Goal: Information Seeking & Learning: Check status

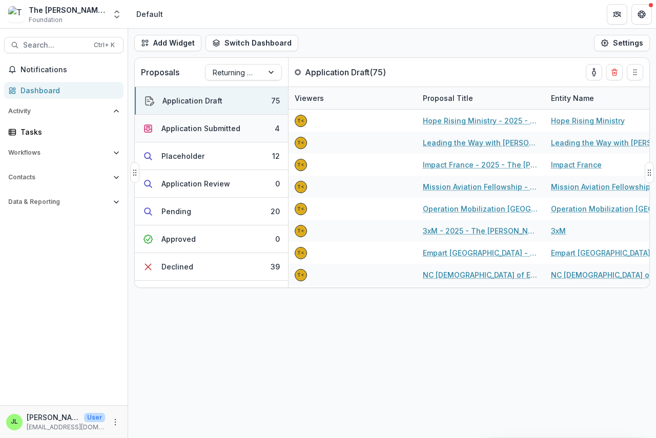
click at [203, 128] on div "Application Submitted" at bounding box center [200, 128] width 79 height 11
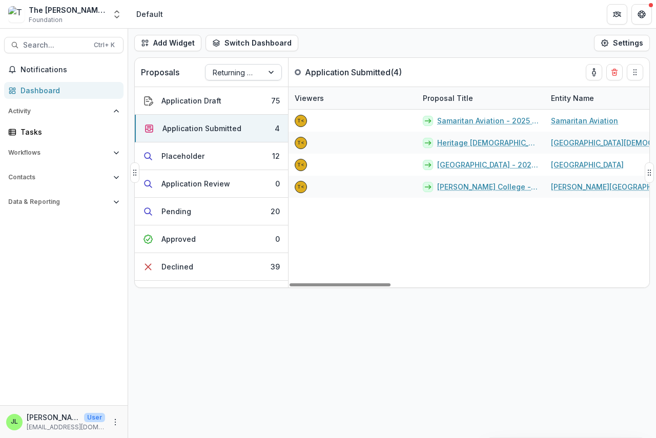
click at [247, 69] on div at bounding box center [234, 72] width 43 height 13
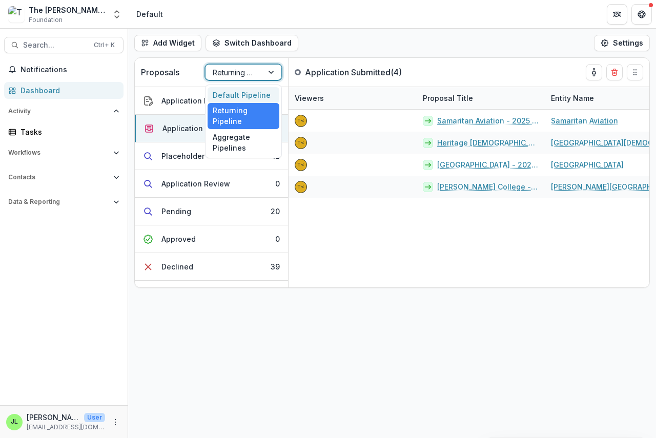
click at [241, 93] on div "Default Pipeline" at bounding box center [244, 95] width 72 height 16
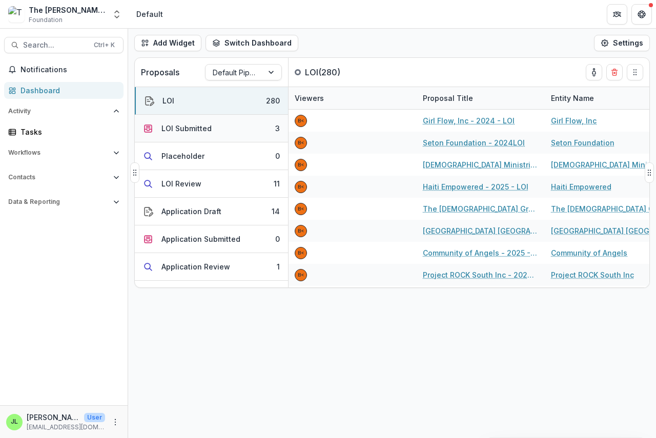
click at [190, 128] on div "LOI Submitted" at bounding box center [186, 128] width 50 height 11
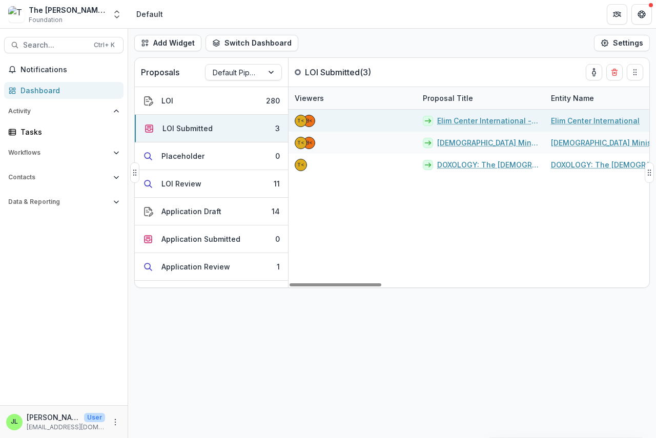
click at [470, 122] on link "Elim Center International - 2025 - LOI" at bounding box center [487, 120] width 101 height 11
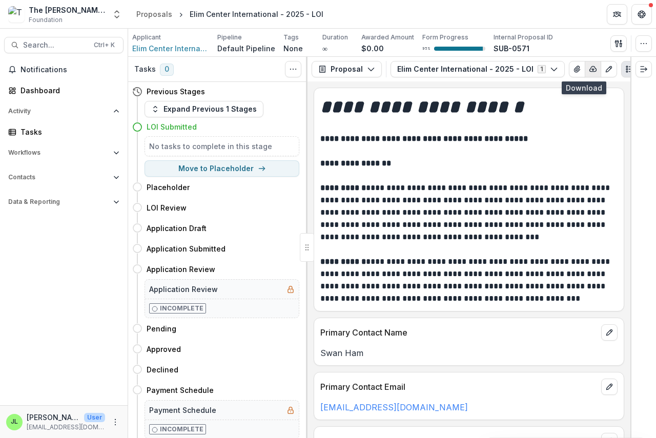
click at [590, 67] on icon "button" at bounding box center [593, 69] width 7 height 5
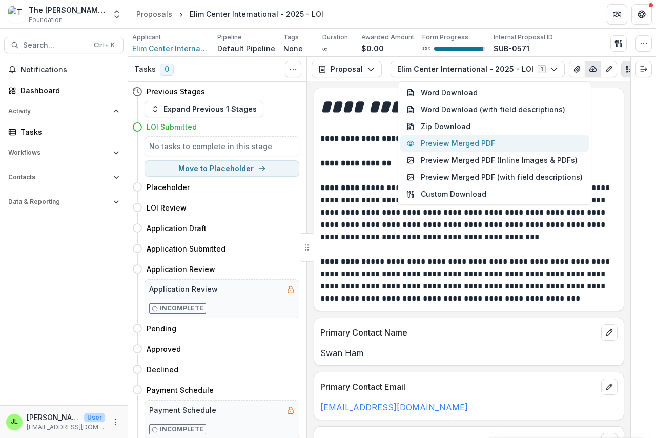
click at [493, 143] on button "Preview Merged PDF" at bounding box center [494, 143] width 189 height 17
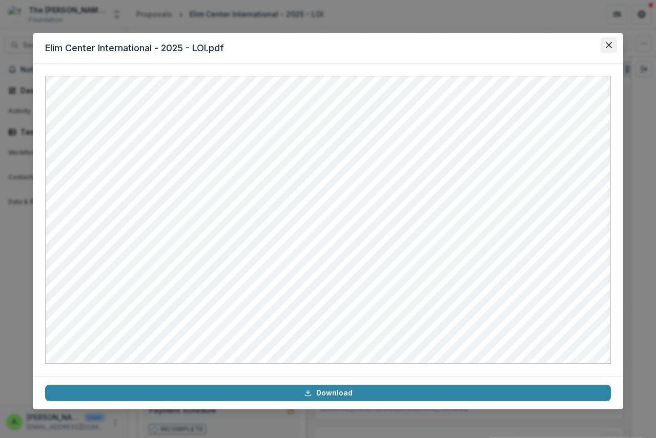
click at [610, 46] on icon "Close" at bounding box center [609, 45] width 6 height 6
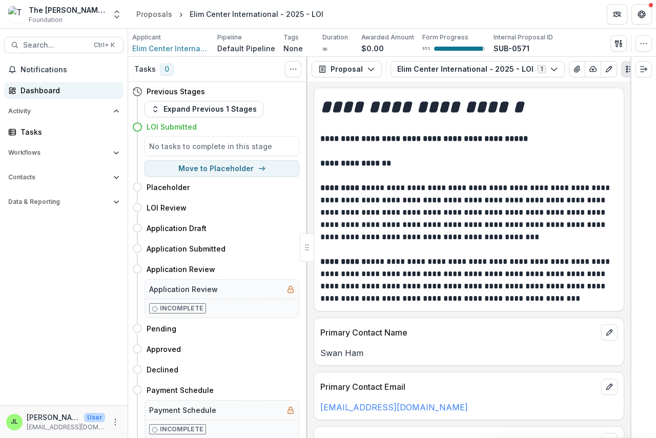
click at [35, 88] on div "Dashboard" at bounding box center [67, 90] width 95 height 11
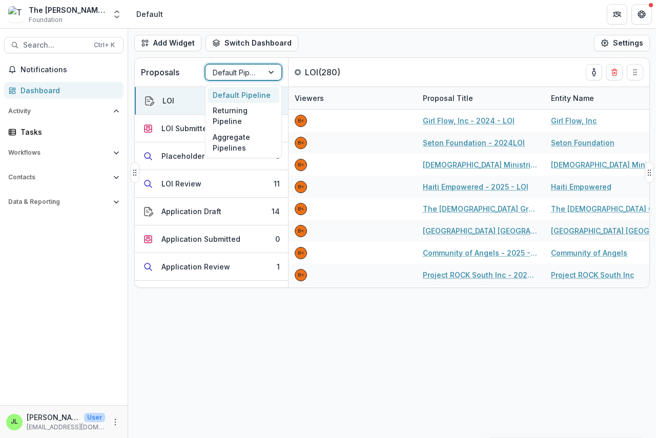
click at [246, 74] on div at bounding box center [234, 72] width 43 height 13
click at [226, 116] on div "Returning Pipeline" at bounding box center [244, 116] width 72 height 27
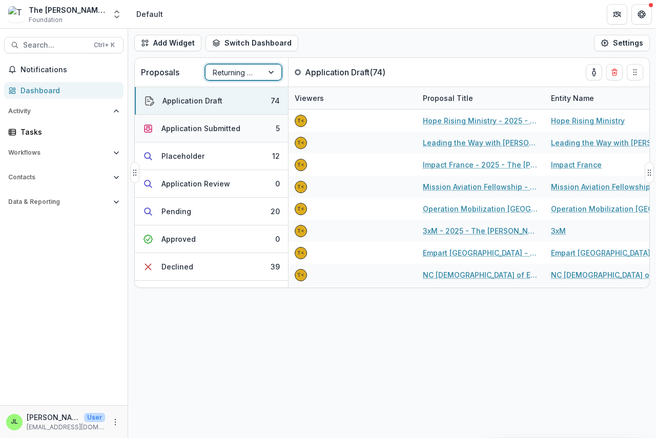
click at [203, 129] on div "Application Submitted" at bounding box center [200, 128] width 79 height 11
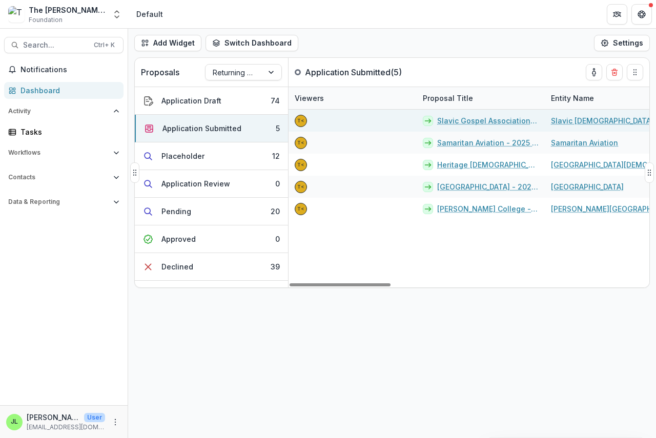
click at [471, 122] on link "Slavic Gospel Association - 2025 - The [PERSON_NAME] Foundation Grant Proposal …" at bounding box center [487, 120] width 101 height 11
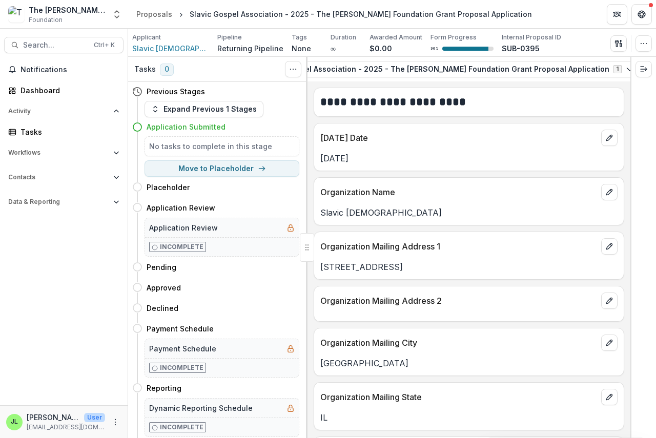
scroll to position [0, 139]
click at [655, 70] on polyline "button" at bounding box center [666, 70] width 2 height 1
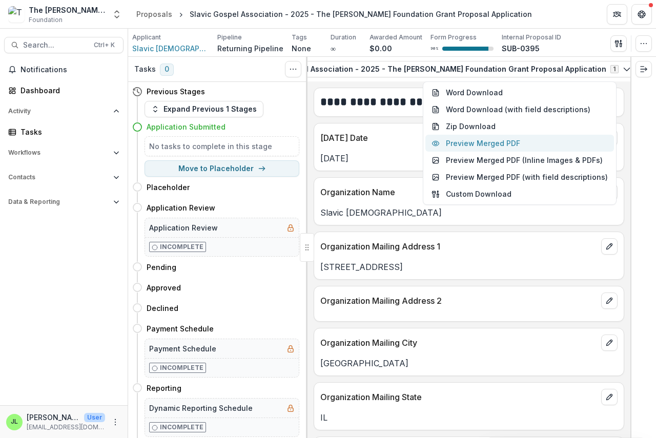
click at [507, 144] on button "Preview Merged PDF" at bounding box center [519, 143] width 189 height 17
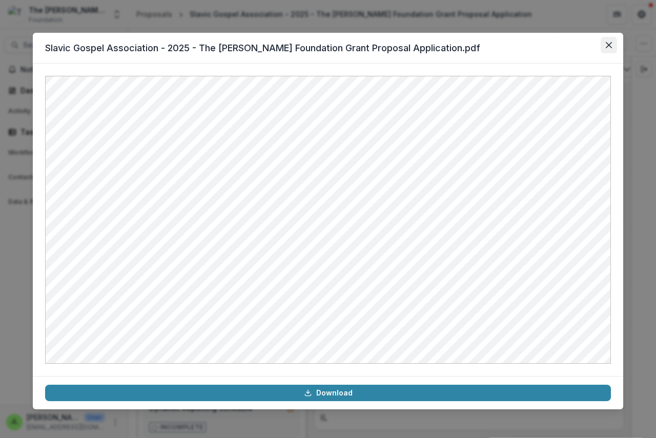
click at [610, 46] on icon "Close" at bounding box center [609, 45] width 6 height 6
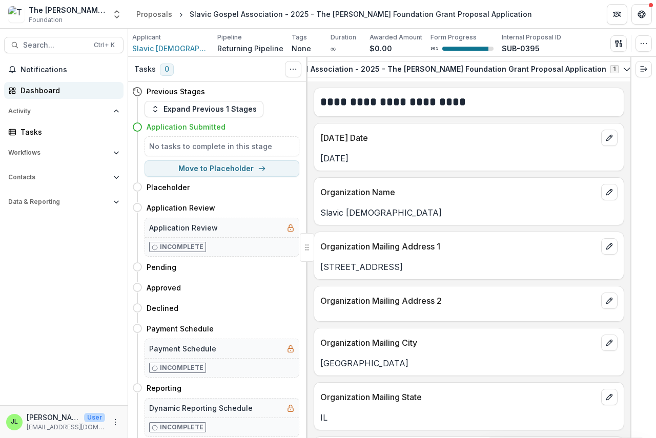
click at [29, 87] on div "Dashboard" at bounding box center [67, 90] width 95 height 11
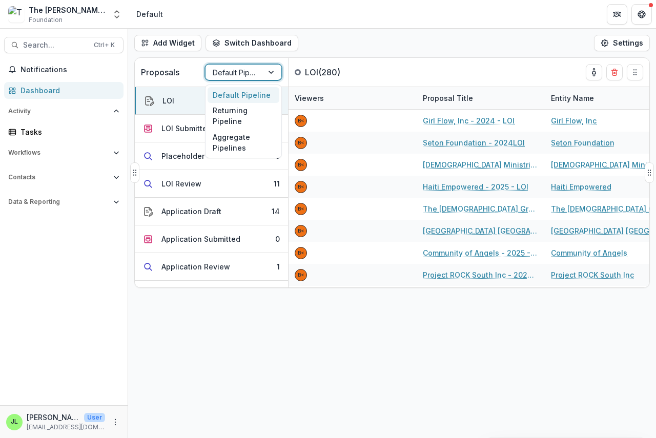
click at [245, 71] on div at bounding box center [234, 72] width 43 height 13
click at [235, 113] on div "Returning Pipeline" at bounding box center [244, 116] width 72 height 27
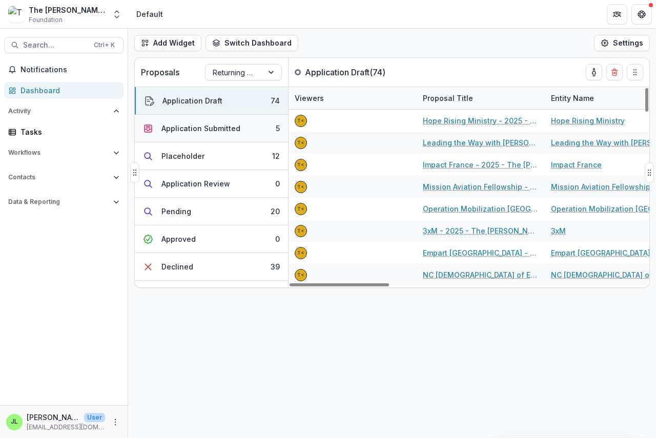
click at [190, 131] on div "Application Submitted" at bounding box center [200, 128] width 79 height 11
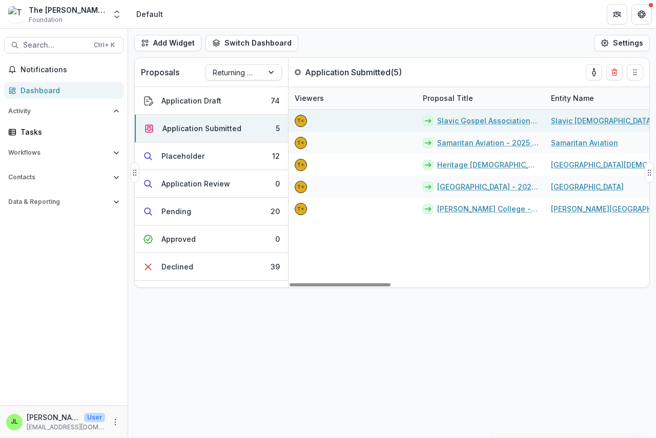
click at [469, 122] on link "Slavic Gospel Association - 2025 - The [PERSON_NAME] Foundation Grant Proposal …" at bounding box center [487, 120] width 101 height 11
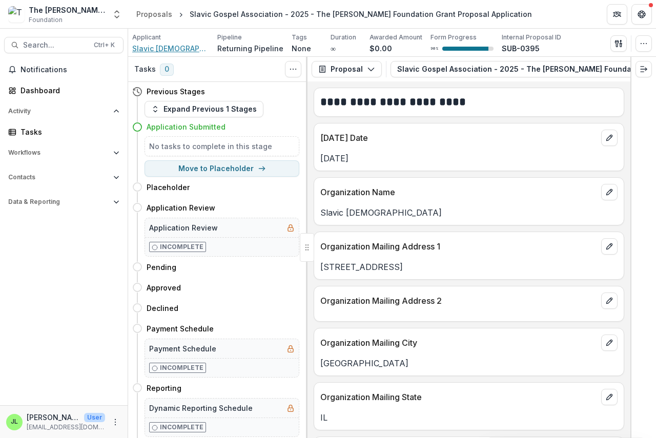
click at [160, 52] on span "Slavic [DEMOGRAPHIC_DATA]" at bounding box center [170, 48] width 77 height 11
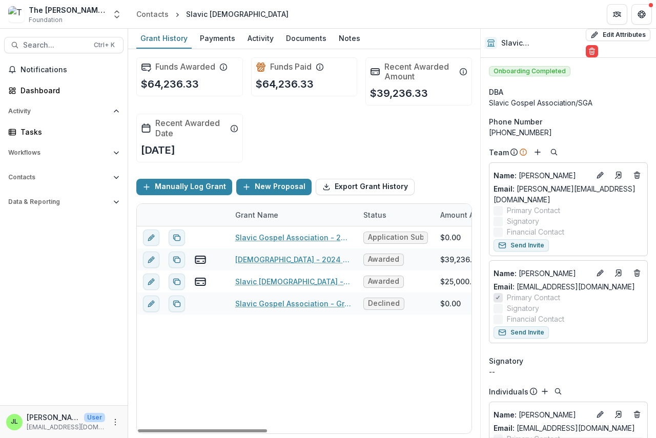
click at [259, 433] on div "Grant Name Status Amount Awarded Amount Paid Submitted Date Award Date Amount R…" at bounding box center [304, 318] width 336 height 231
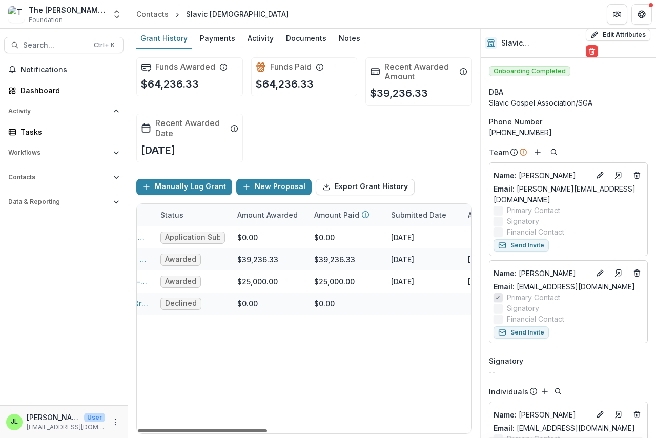
scroll to position [0, 215]
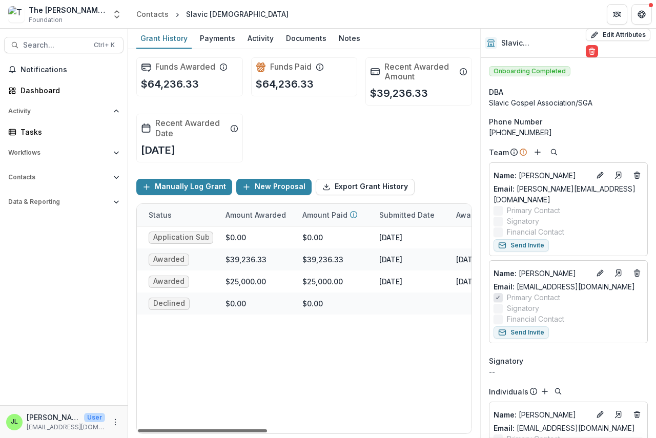
drag, startPoint x: 265, startPoint y: 431, endPoint x: 345, endPoint y: 439, distance: 79.7
click at [267, 432] on div at bounding box center [202, 430] width 129 height 3
click at [37, 88] on div "Dashboard" at bounding box center [67, 90] width 95 height 11
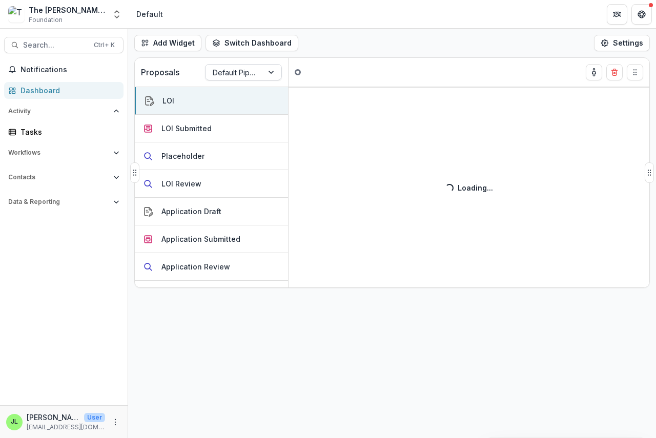
click at [233, 70] on div at bounding box center [234, 72] width 43 height 13
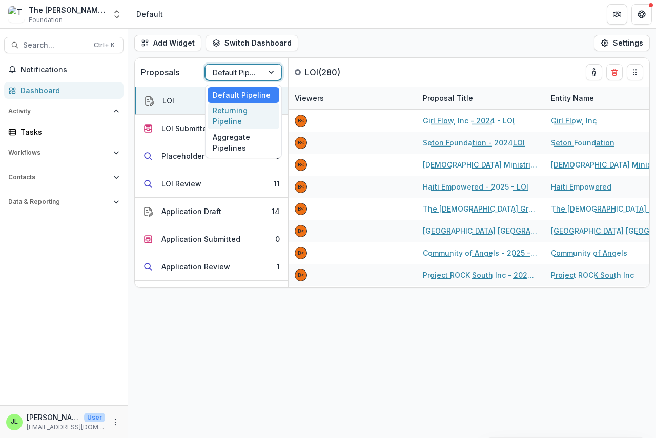
click at [221, 112] on div "Returning Pipeline" at bounding box center [244, 116] width 72 height 27
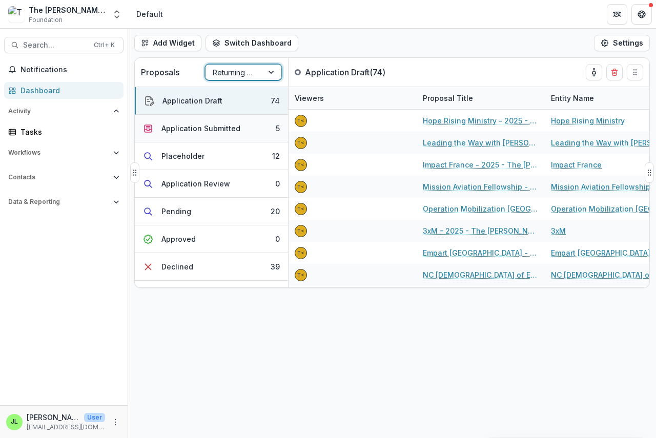
click at [180, 128] on div "Application Submitted" at bounding box center [200, 128] width 79 height 11
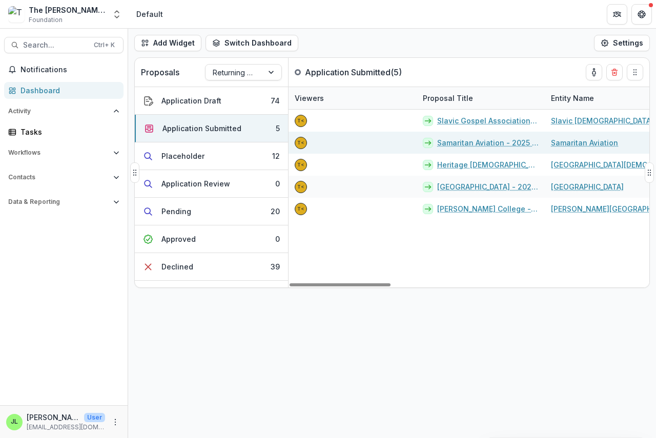
click at [471, 142] on link "Samaritan Aviation - 2025 - The [PERSON_NAME] Foundation Grant Proposal Applica…" at bounding box center [487, 142] width 101 height 11
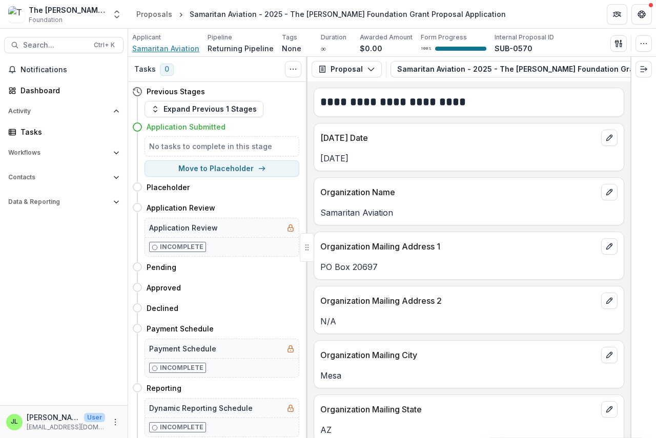
click at [149, 50] on span "Samaritan Aviation" at bounding box center [165, 48] width 67 height 11
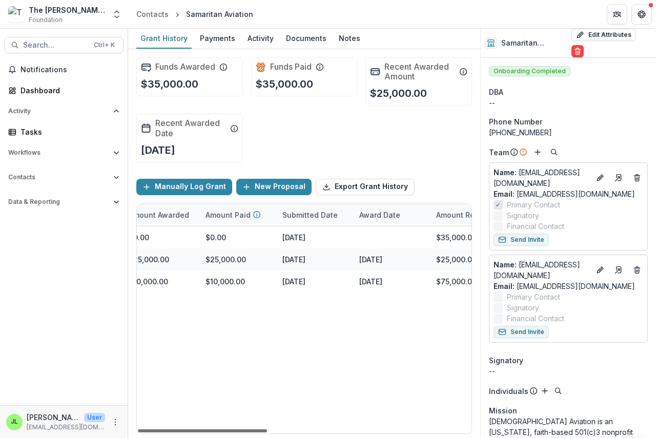
scroll to position [0, 317]
drag, startPoint x: 223, startPoint y: 429, endPoint x: 345, endPoint y: 429, distance: 122.5
click at [267, 429] on div at bounding box center [202, 430] width 129 height 3
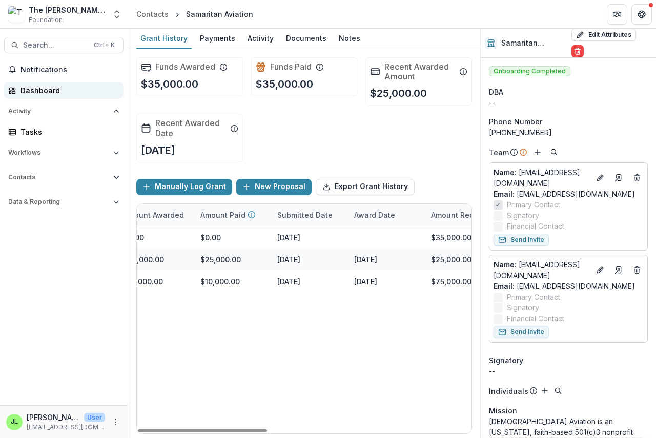
click at [37, 90] on div "Dashboard" at bounding box center [67, 90] width 95 height 11
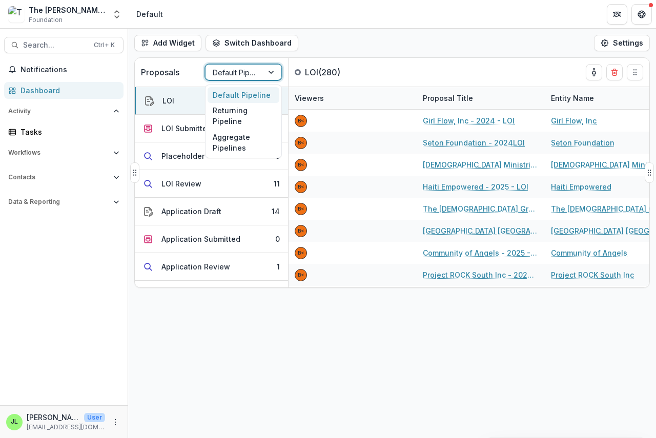
click at [251, 70] on div at bounding box center [234, 72] width 43 height 13
click at [241, 117] on div "Returning Pipeline" at bounding box center [244, 116] width 72 height 27
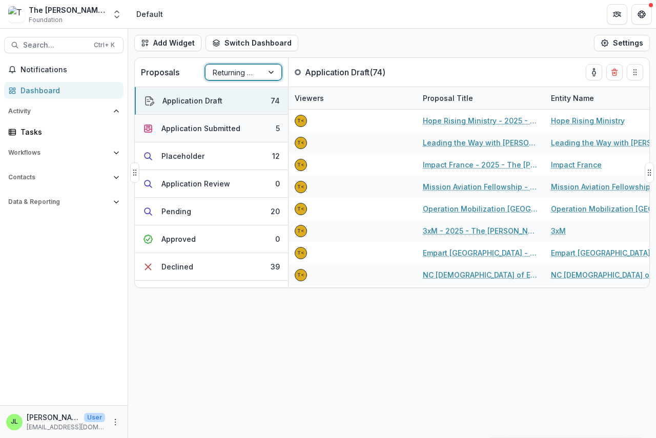
click at [186, 128] on div "Application Submitted" at bounding box center [200, 128] width 79 height 11
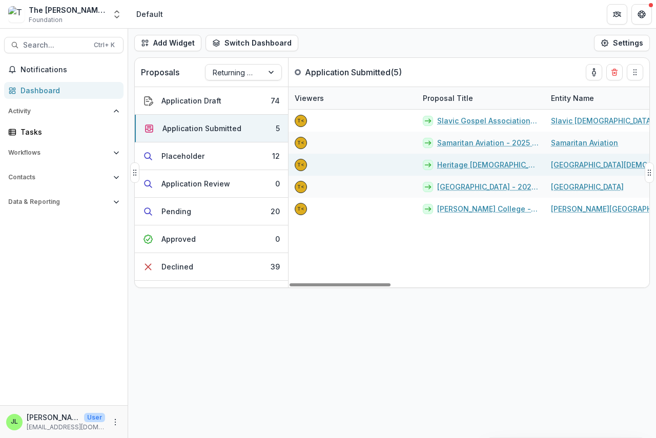
click at [462, 163] on link "Heritage [DEMOGRAPHIC_DATA] University - 2025 - The [PERSON_NAME] Foundation Gr…" at bounding box center [487, 164] width 101 height 11
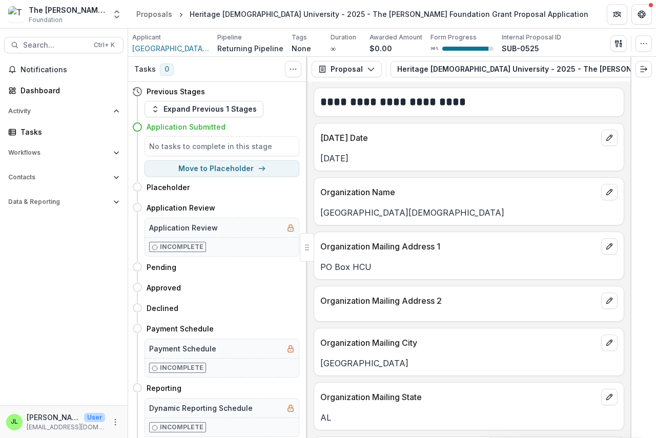
drag, startPoint x: 504, startPoint y: 81, endPoint x: 511, endPoint y: 81, distance: 7.2
click at [511, 81] on div "Proposal Proposal Payments Reports Grant Agreements Board Summaries Bank Detail…" at bounding box center [468, 69] width 323 height 25
click at [172, 47] on span "[GEOGRAPHIC_DATA][DEMOGRAPHIC_DATA]" at bounding box center [170, 48] width 77 height 11
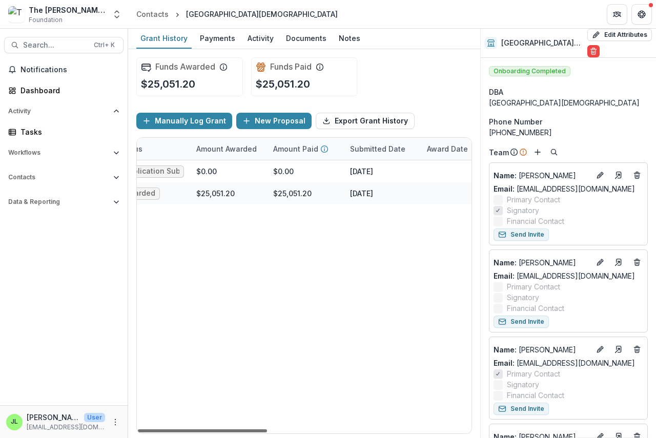
scroll to position [0, 248]
drag, startPoint x: 228, startPoint y: 430, endPoint x: 324, endPoint y: 442, distance: 96.6
click at [267, 432] on div at bounding box center [202, 430] width 129 height 3
click at [36, 93] on div "Dashboard" at bounding box center [67, 90] width 95 height 11
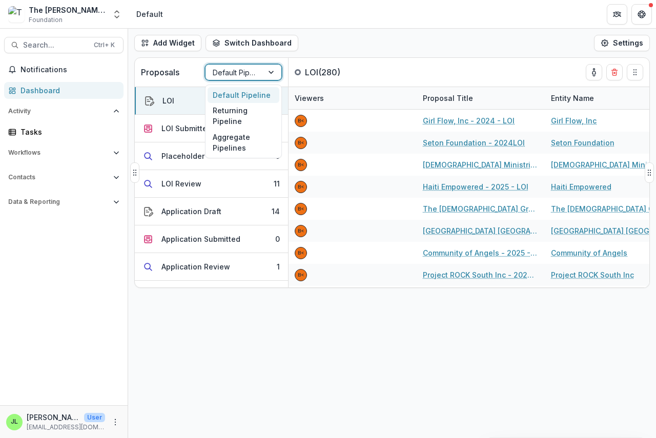
click at [226, 73] on div at bounding box center [234, 72] width 43 height 13
click at [226, 117] on div "Returning Pipeline" at bounding box center [244, 116] width 72 height 27
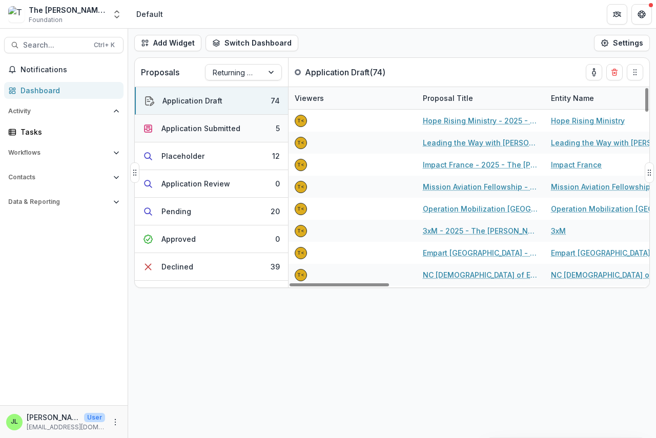
click at [182, 127] on div "Application Submitted" at bounding box center [200, 128] width 79 height 11
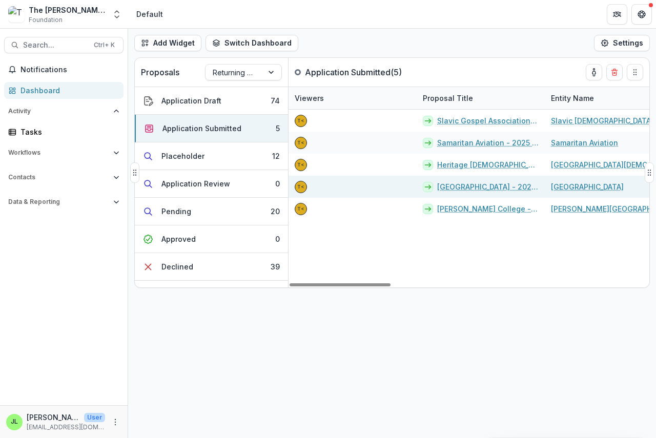
click at [483, 190] on link "[GEOGRAPHIC_DATA] - 2025 - The [PERSON_NAME] Foundation Grant Proposal Applicat…" at bounding box center [487, 186] width 101 height 11
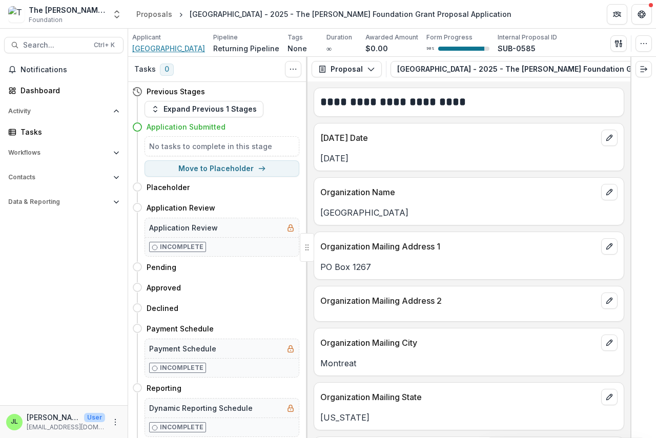
click at [156, 48] on span "[GEOGRAPHIC_DATA]" at bounding box center [168, 48] width 73 height 11
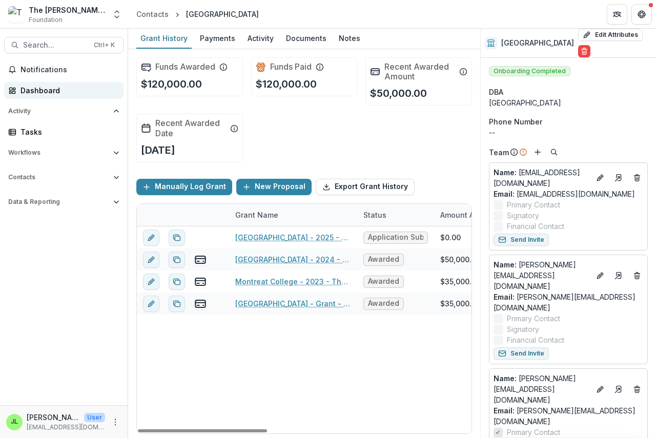
click at [31, 91] on div "Dashboard" at bounding box center [67, 90] width 95 height 11
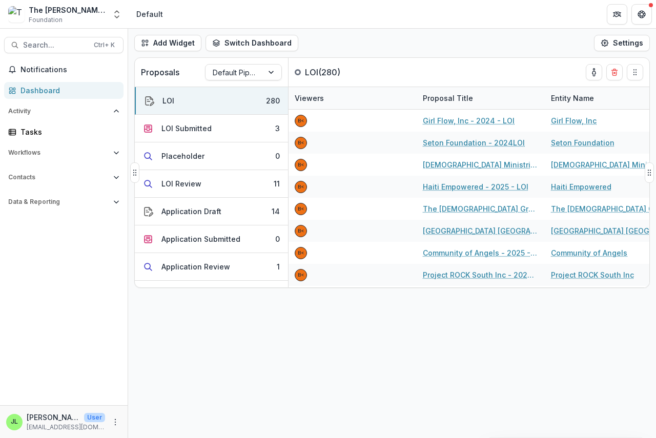
click at [243, 83] on div "Proposals Default Pipeline" at bounding box center [212, 72] width 154 height 29
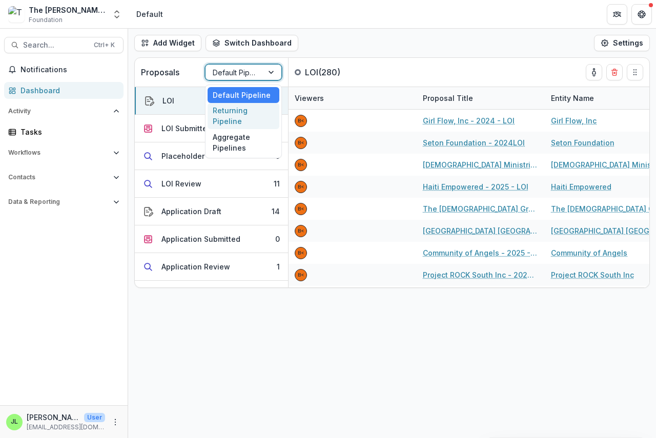
click at [234, 119] on div "Returning Pipeline" at bounding box center [244, 116] width 72 height 27
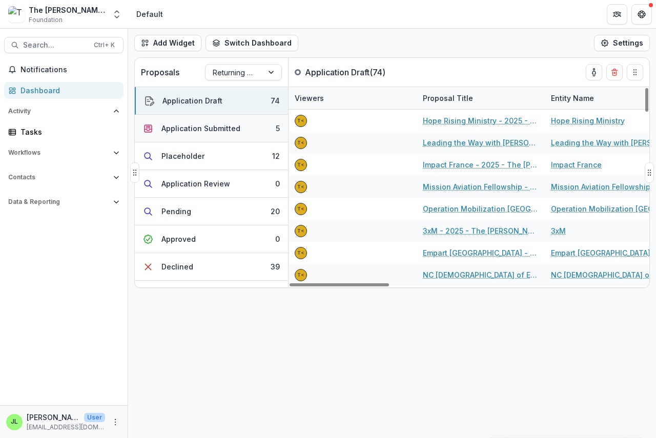
click at [200, 129] on div "Application Submitted" at bounding box center [200, 128] width 79 height 11
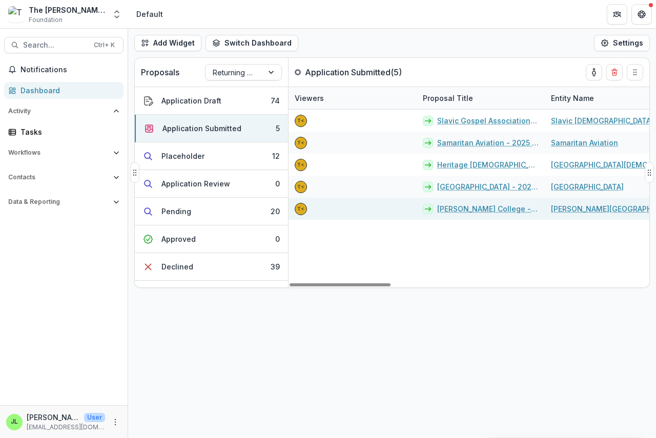
click at [473, 212] on link "[PERSON_NAME] College - 2025 - The [PERSON_NAME] Foundation Grant Proposal Appl…" at bounding box center [487, 208] width 101 height 11
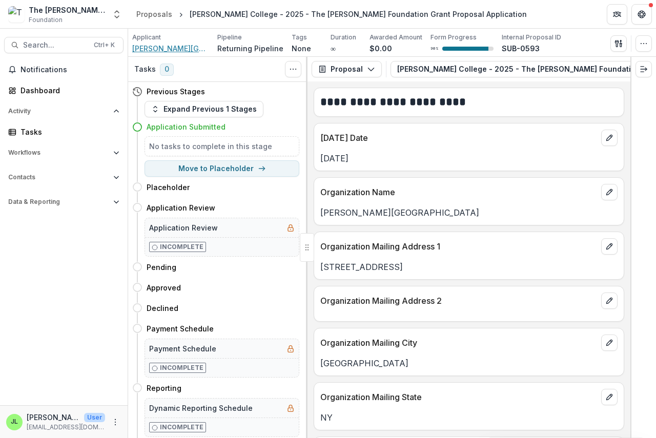
click at [152, 52] on span "[PERSON_NAME][GEOGRAPHIC_DATA]" at bounding box center [170, 48] width 77 height 11
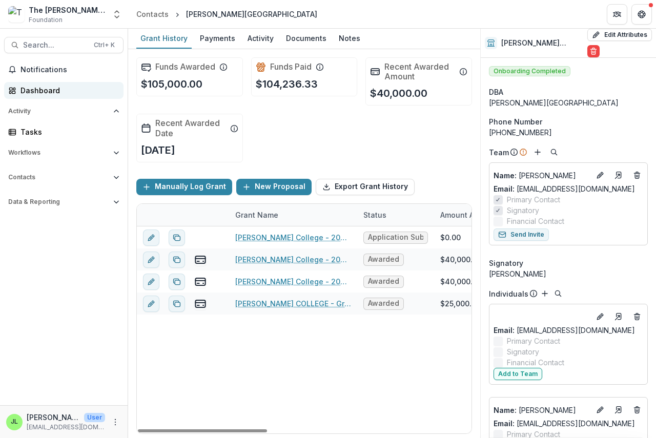
click at [29, 93] on div "Dashboard" at bounding box center [67, 90] width 95 height 11
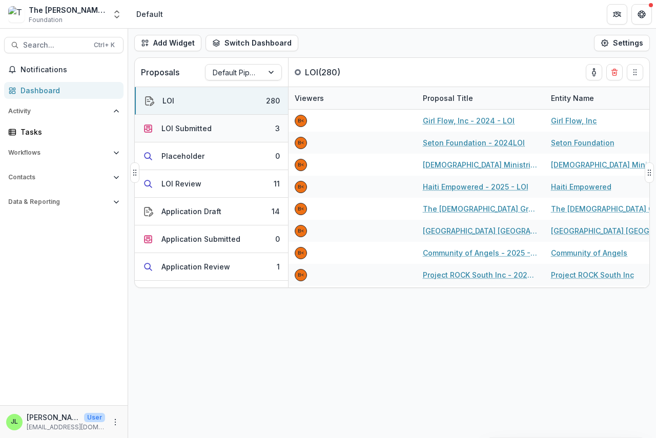
click at [194, 126] on div "LOI Submitted" at bounding box center [186, 128] width 50 height 11
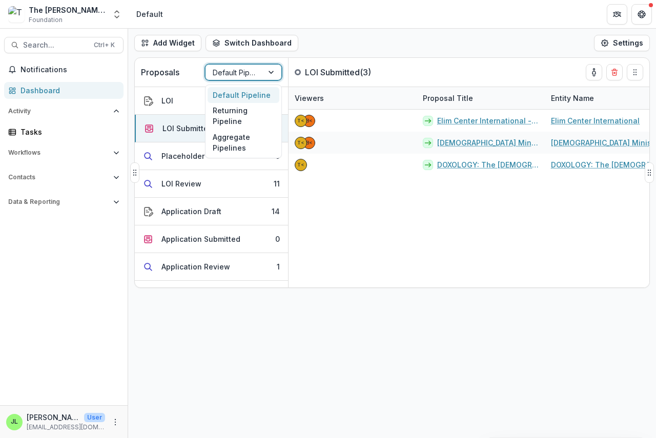
click at [222, 69] on div at bounding box center [234, 72] width 43 height 13
click at [222, 120] on div "Returning Pipeline" at bounding box center [244, 116] width 72 height 27
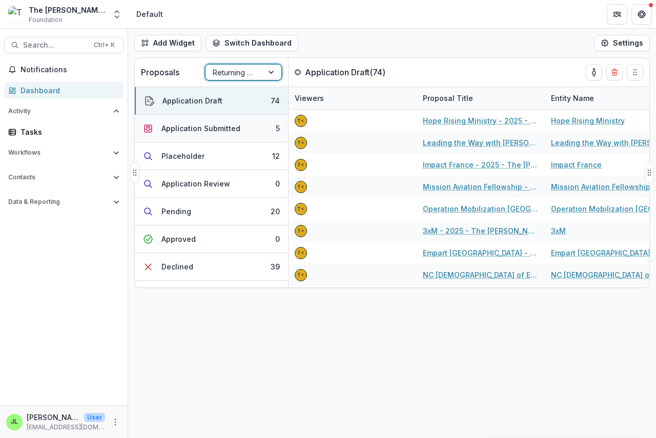
click at [175, 129] on div "Application Submitted" at bounding box center [200, 128] width 79 height 11
